Goal: Information Seeking & Learning: Learn about a topic

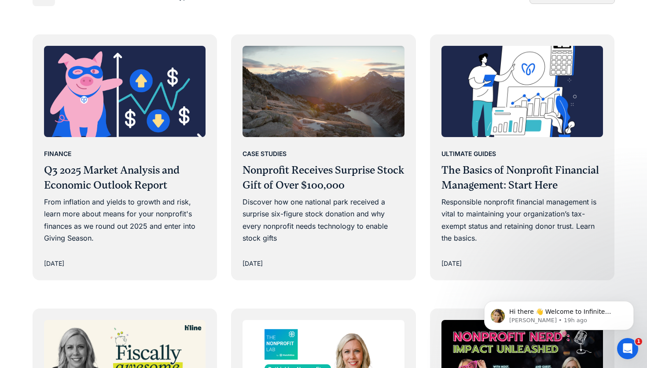
scroll to position [502, 0]
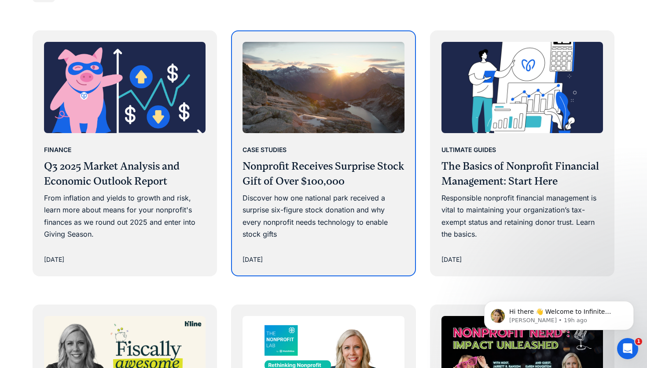
click at [280, 175] on h3 "Nonprofit Receives Surprise Stock Gift of Over $100,000" at bounding box center [324, 173] width 162 height 29
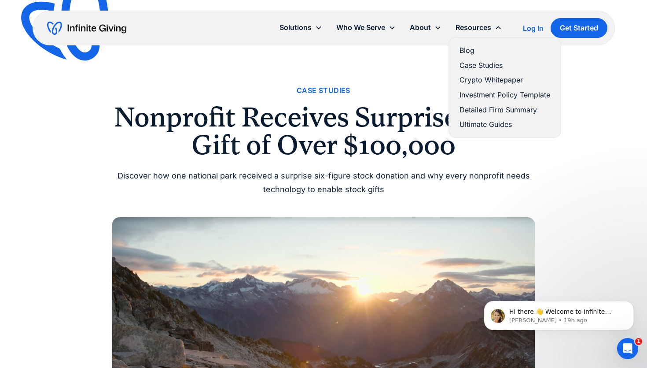
click at [464, 51] on link "Blog" at bounding box center [505, 50] width 91 height 12
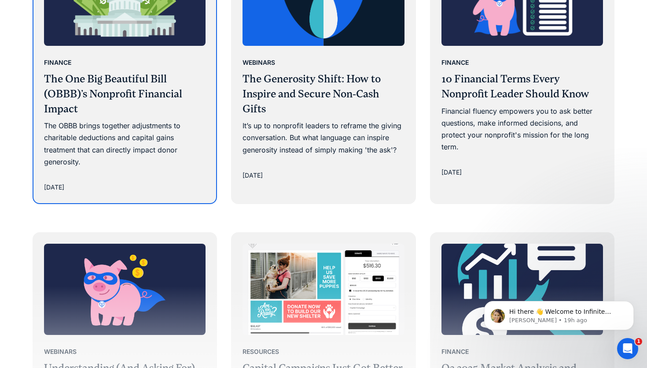
scroll to position [1137, 0]
click at [124, 111] on h3 "The One Big Beautiful Bill (OBBB)’s Nonprofit Financial Impact" at bounding box center [125, 94] width 162 height 44
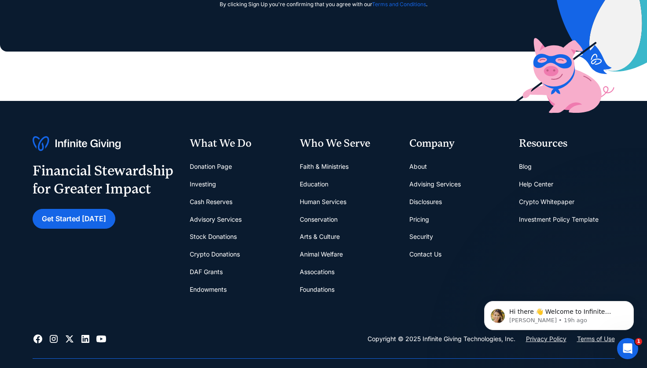
scroll to position [1907, 0]
